Goal: Find specific page/section: Find specific page/section

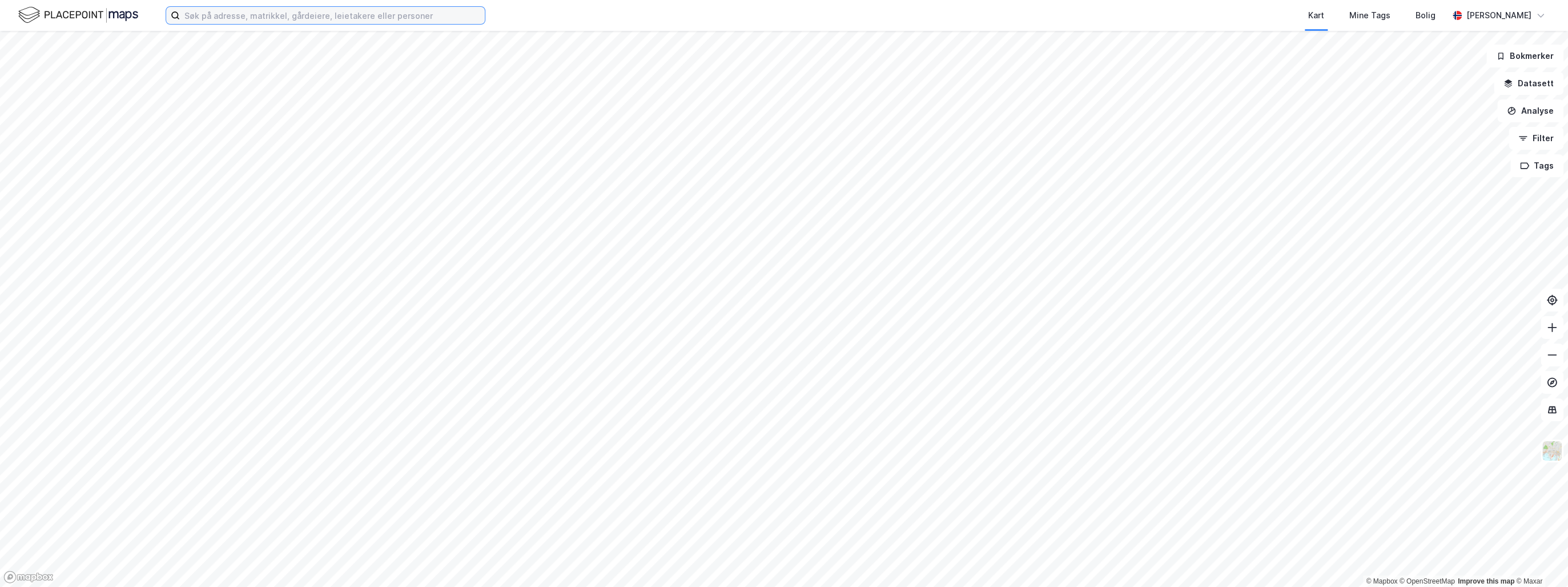
click at [258, 14] on input at bounding box center [332, 15] width 305 height 17
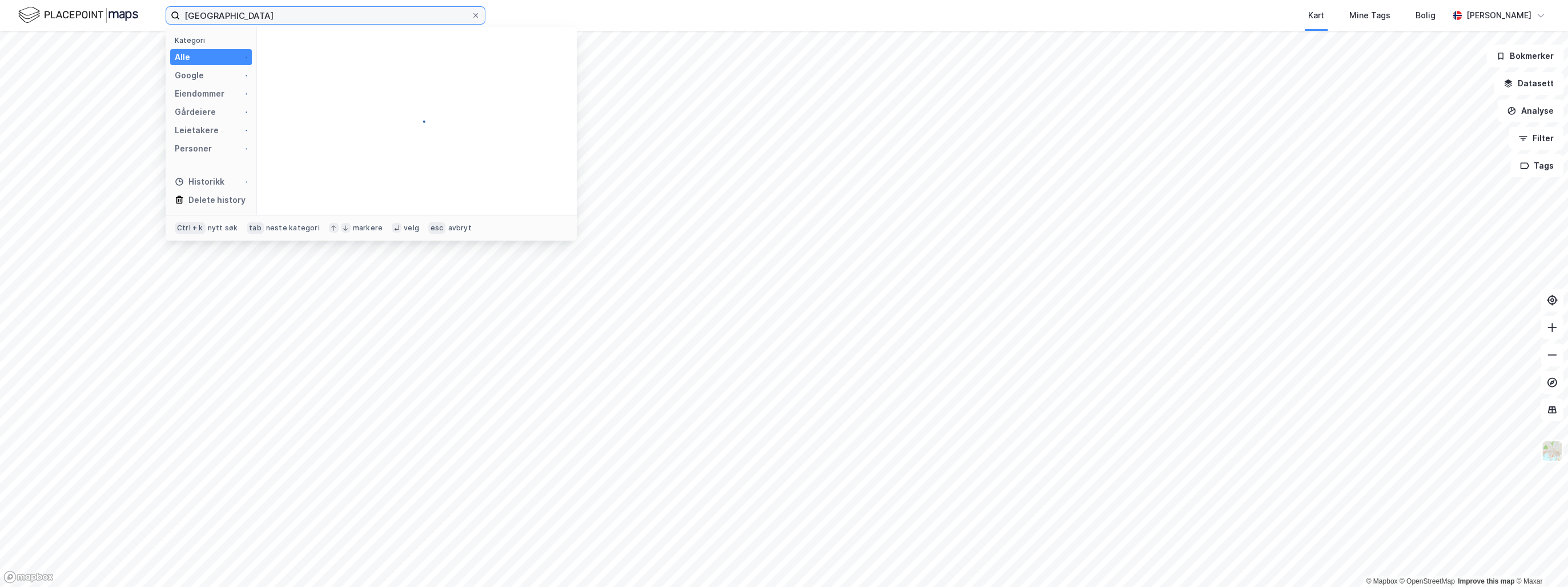
type input "[GEOGRAPHIC_DATA]"
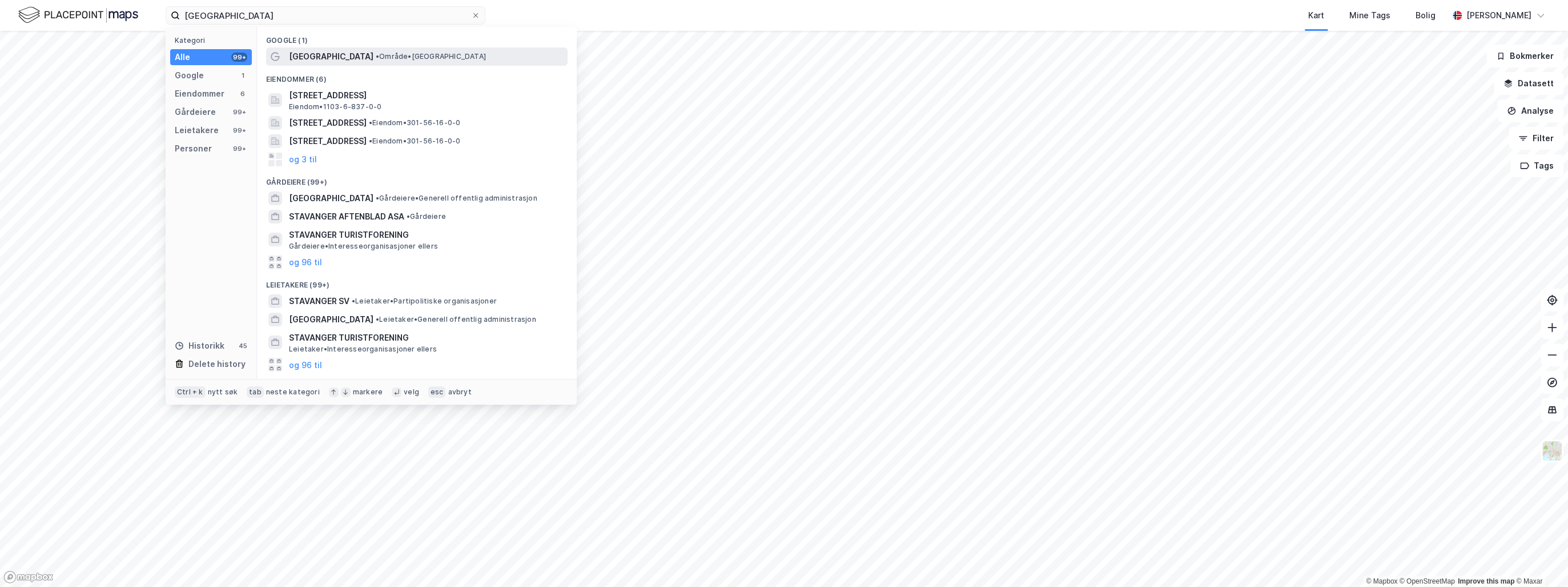
click at [376, 58] on span "• Område • [GEOGRAPHIC_DATA]" at bounding box center [431, 56] width 110 height 9
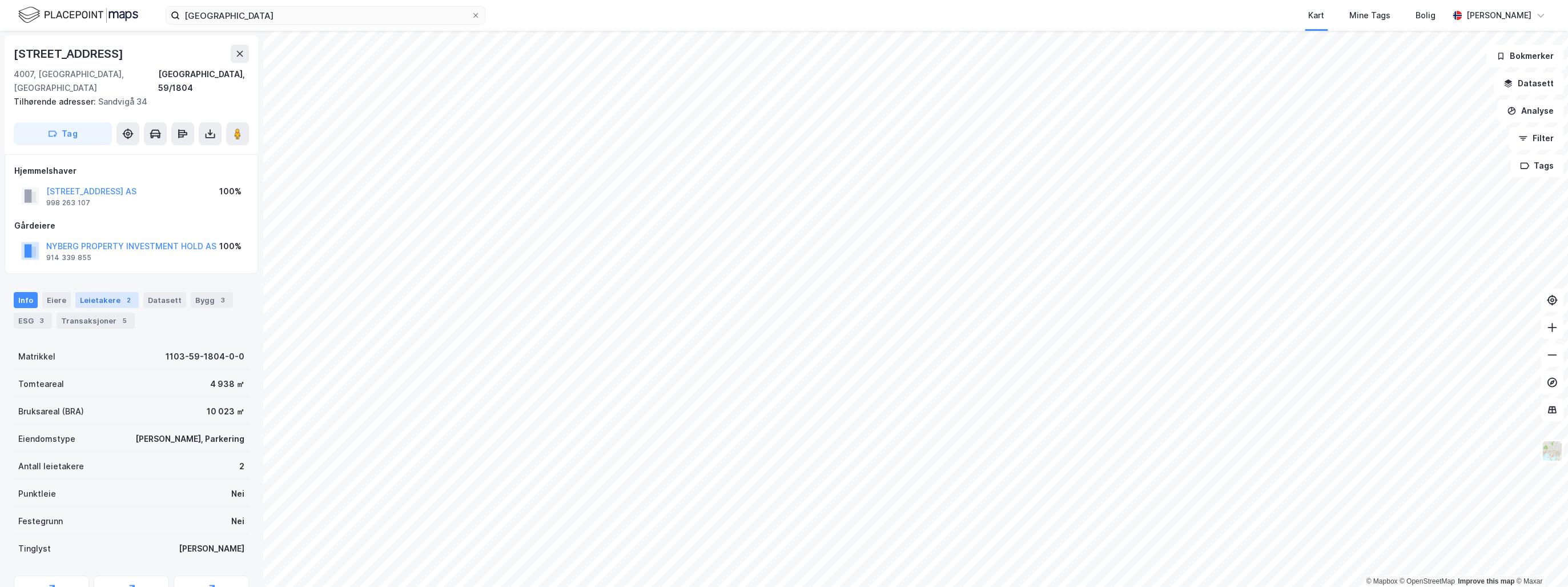
click at [107, 292] on div "Leietakere 2" at bounding box center [107, 299] width 63 height 16
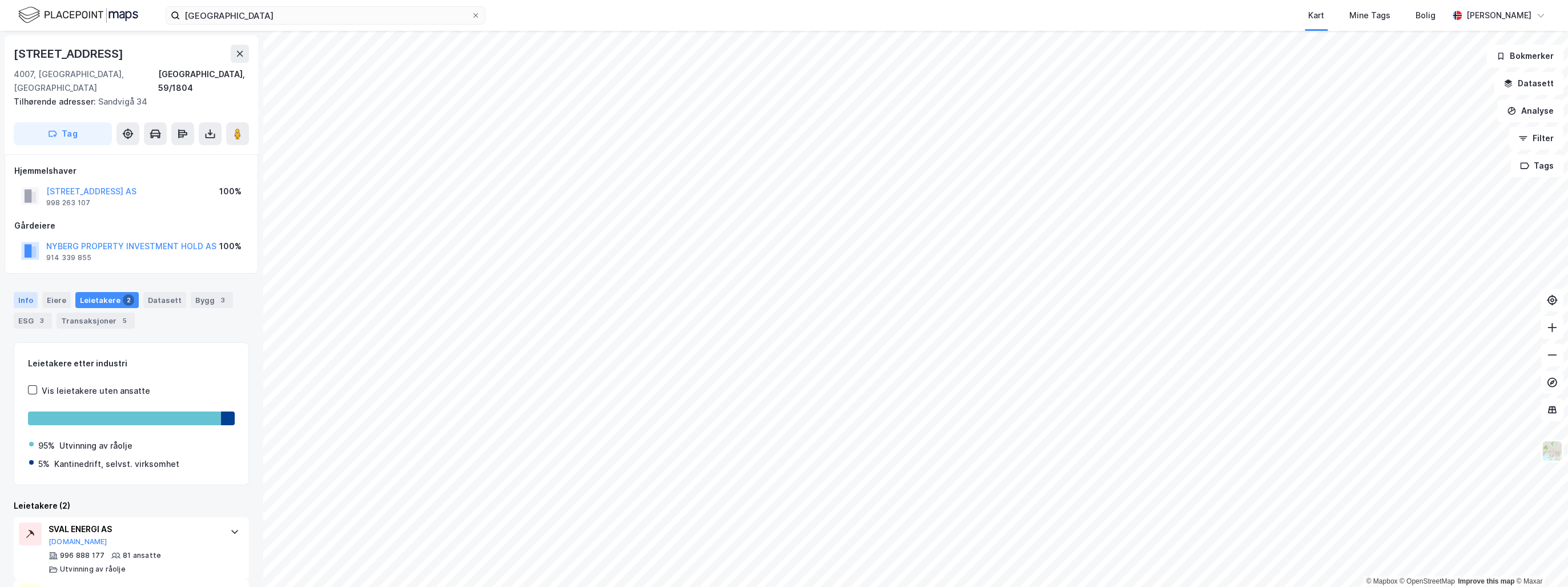
click at [28, 292] on div "Info" at bounding box center [26, 299] width 24 height 16
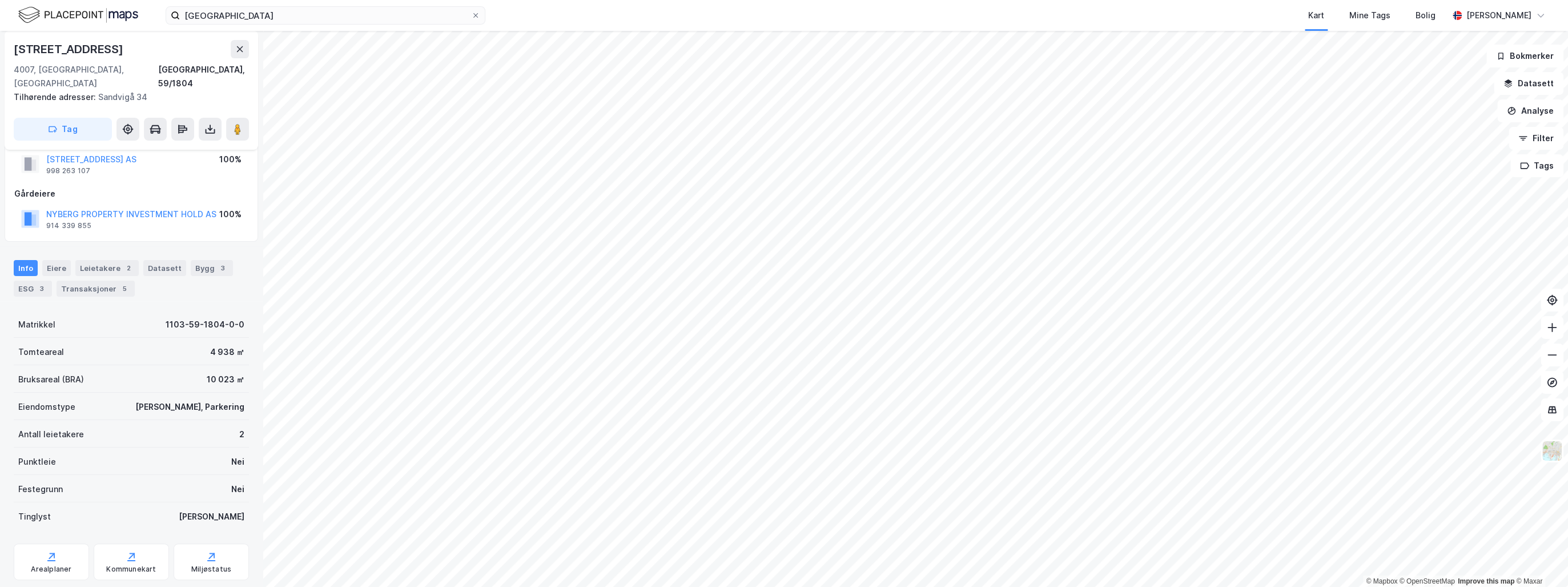
scroll to position [46, 0]
